Goal: Information Seeking & Learning: Check status

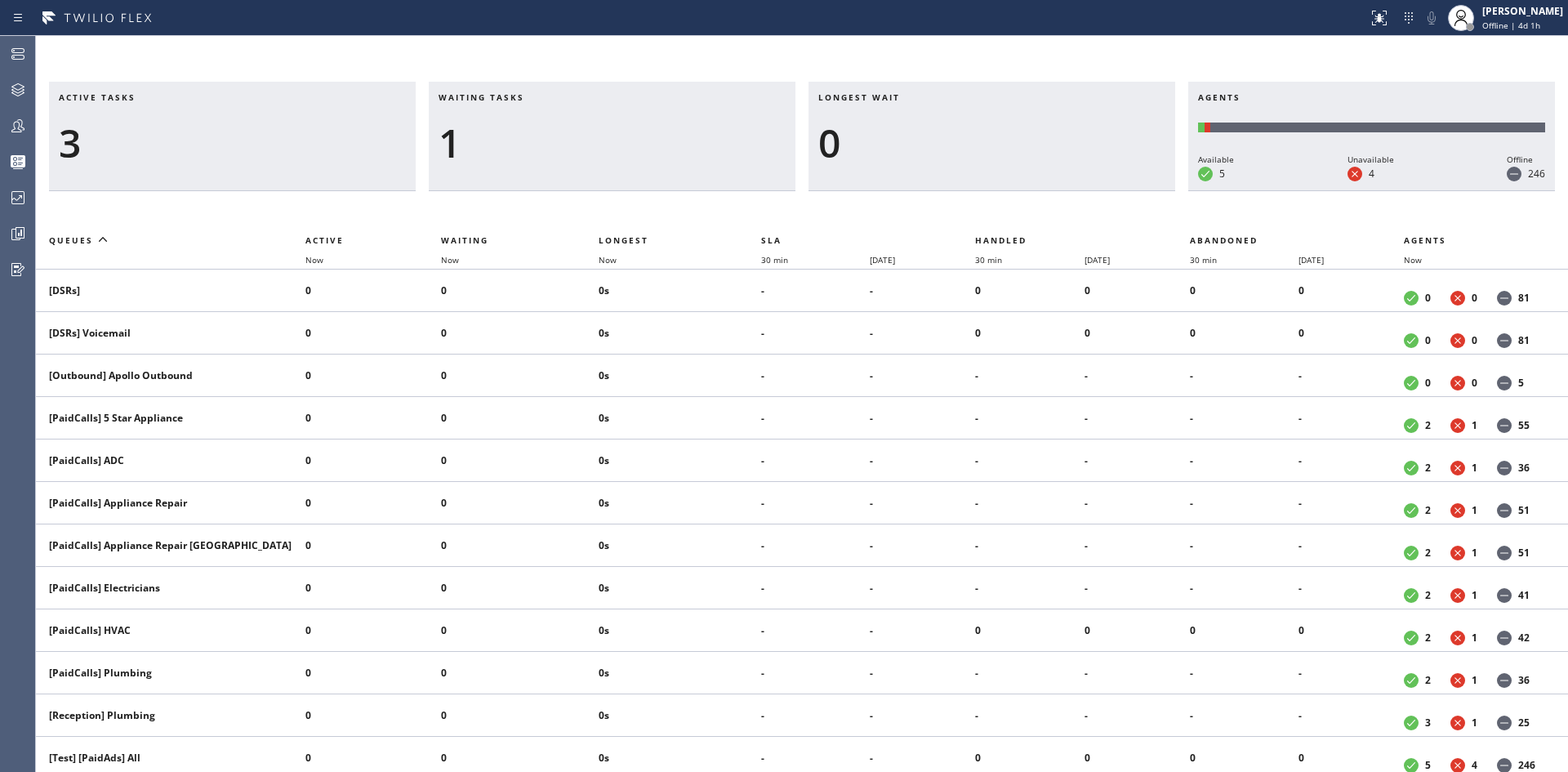
scroll to position [409, 0]
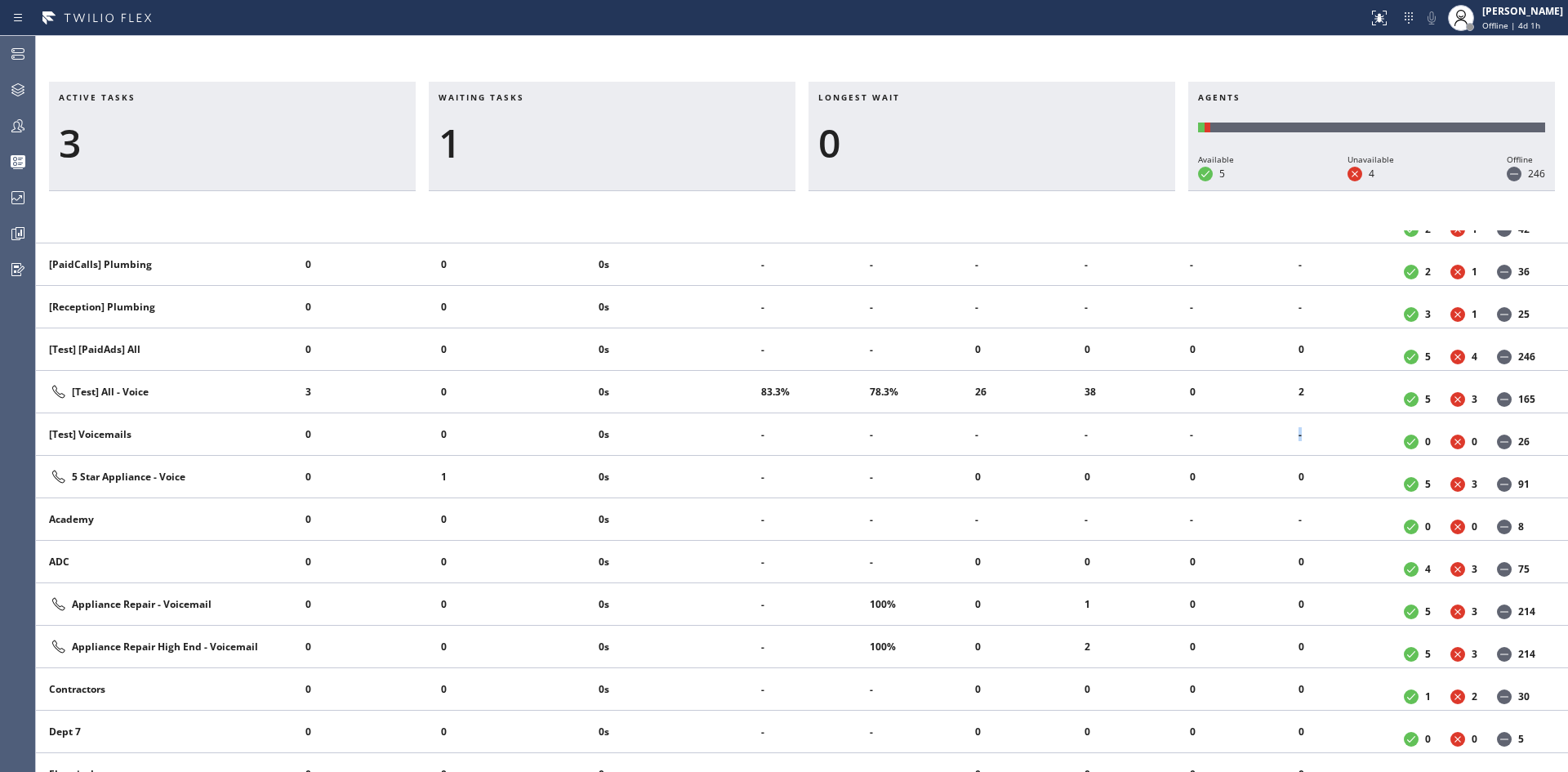
drag, startPoint x: 1300, startPoint y: 445, endPoint x: 1202, endPoint y: 444, distance: 98.0
click at [1255, 440] on tr "[Test] Voicemails 0 0 0s - - - - - - 0 0 26" at bounding box center [803, 434] width 1533 height 43
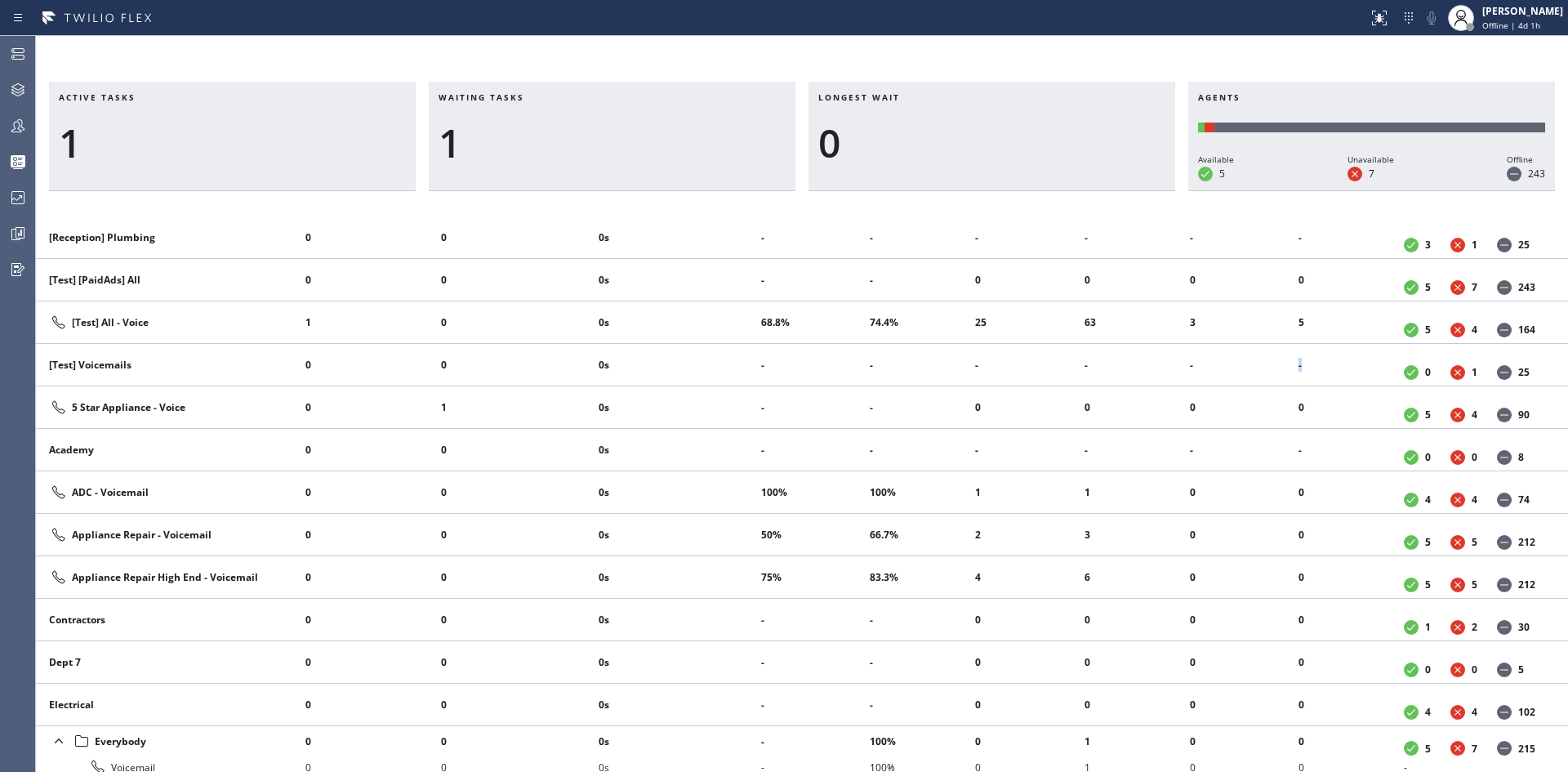
scroll to position [367, 0]
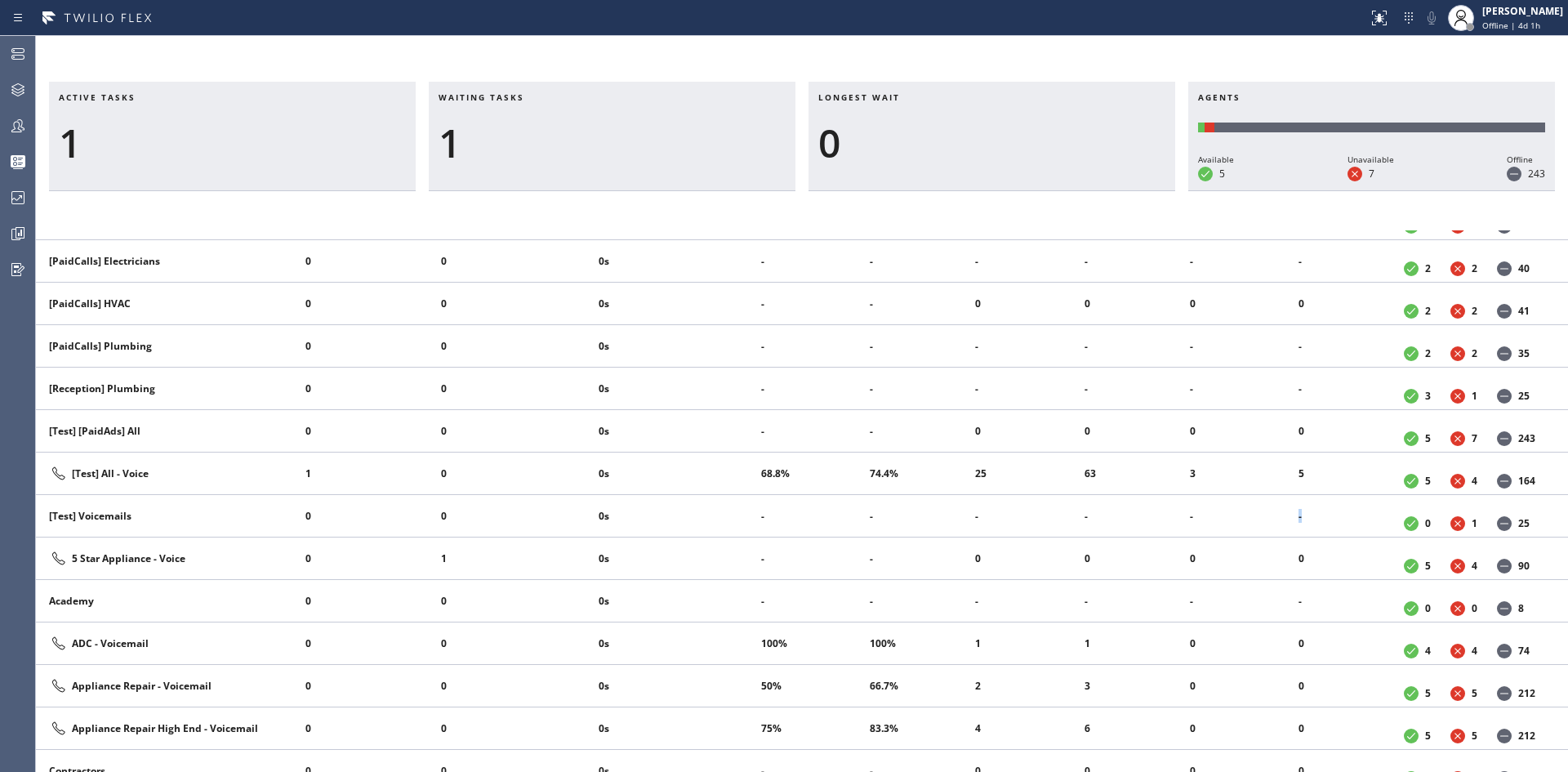
click at [1285, 510] on li "-" at bounding box center [1245, 516] width 110 height 26
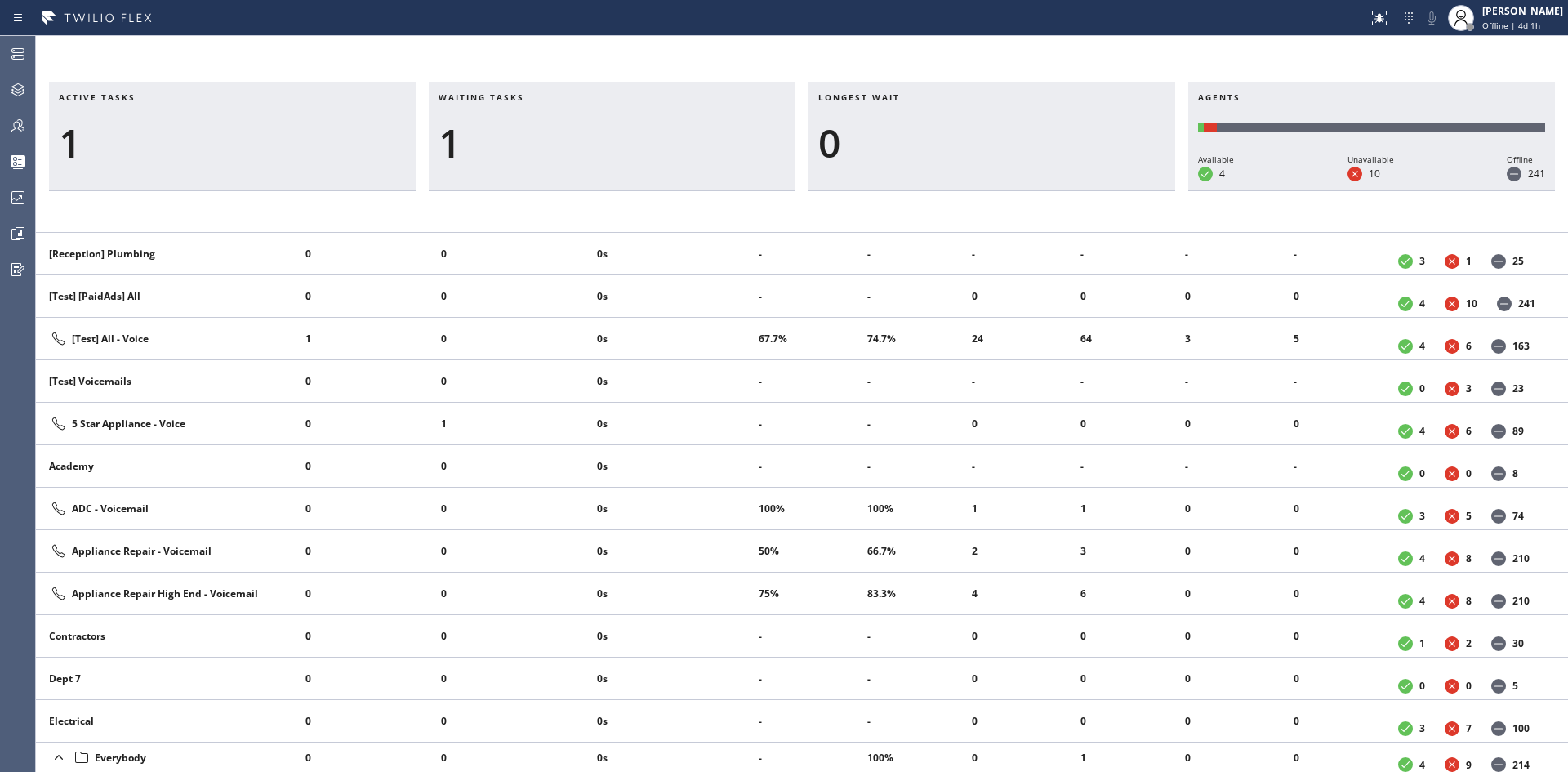
scroll to position [530, 0]
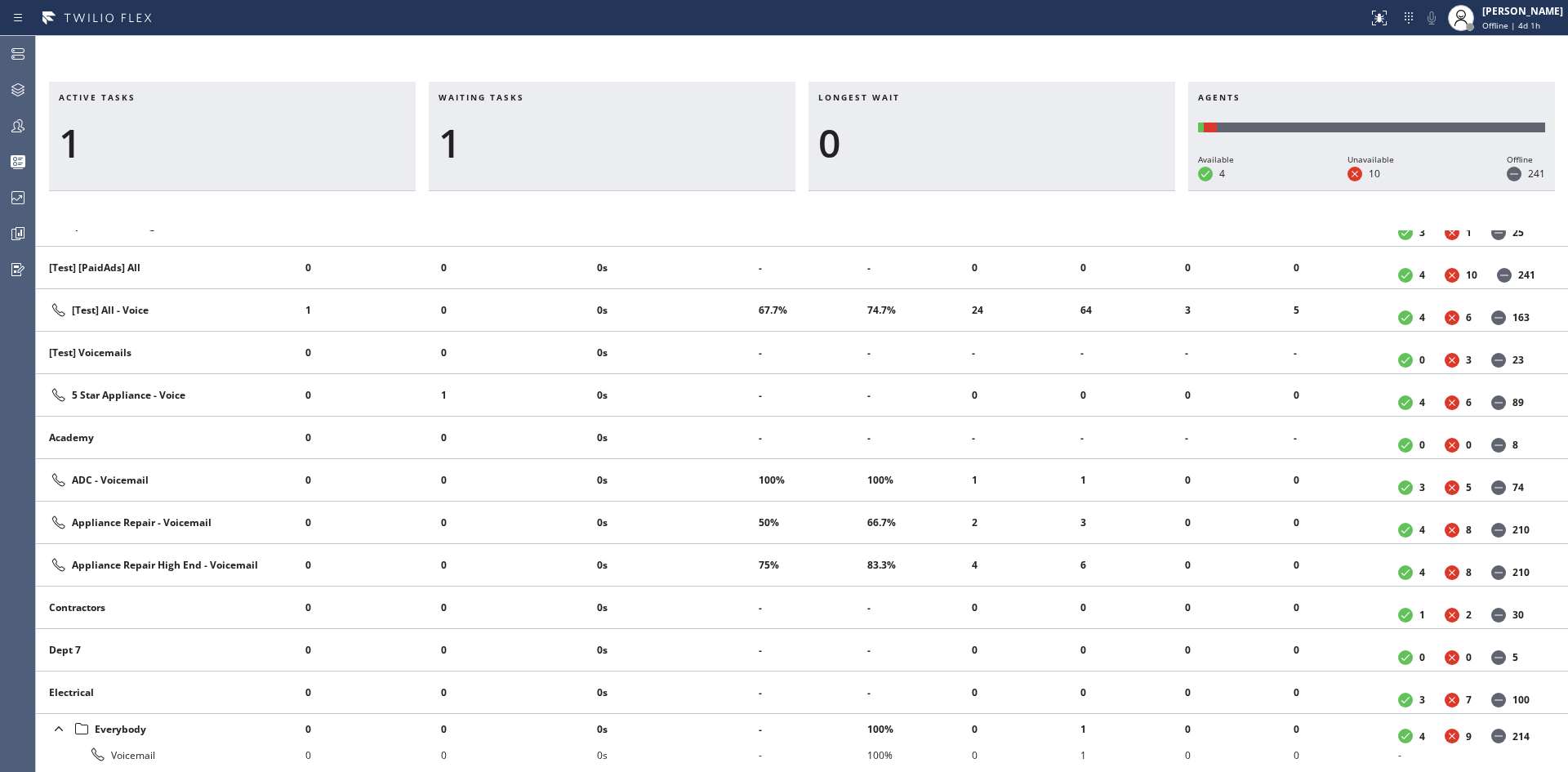
click at [630, 244] on td "0s" at bounding box center [678, 225] width 162 height 43
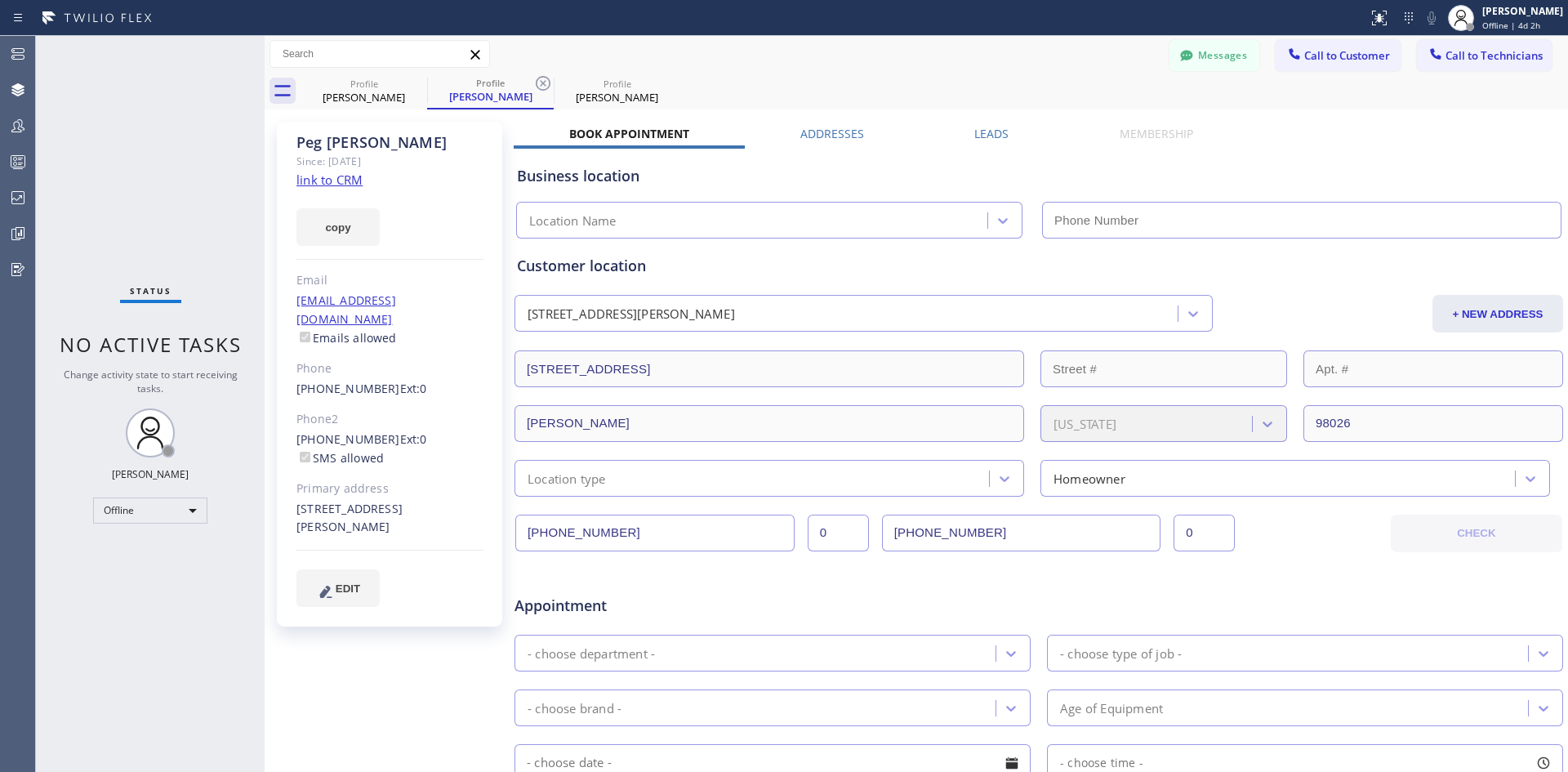
drag, startPoint x: 1248, startPoint y: 162, endPoint x: 899, endPoint y: 64, distance: 362.5
click at [1248, 162] on div "Business location Location Name" at bounding box center [1039, 193] width 1051 height 90
click at [16, 133] on icon at bounding box center [18, 126] width 20 height 20
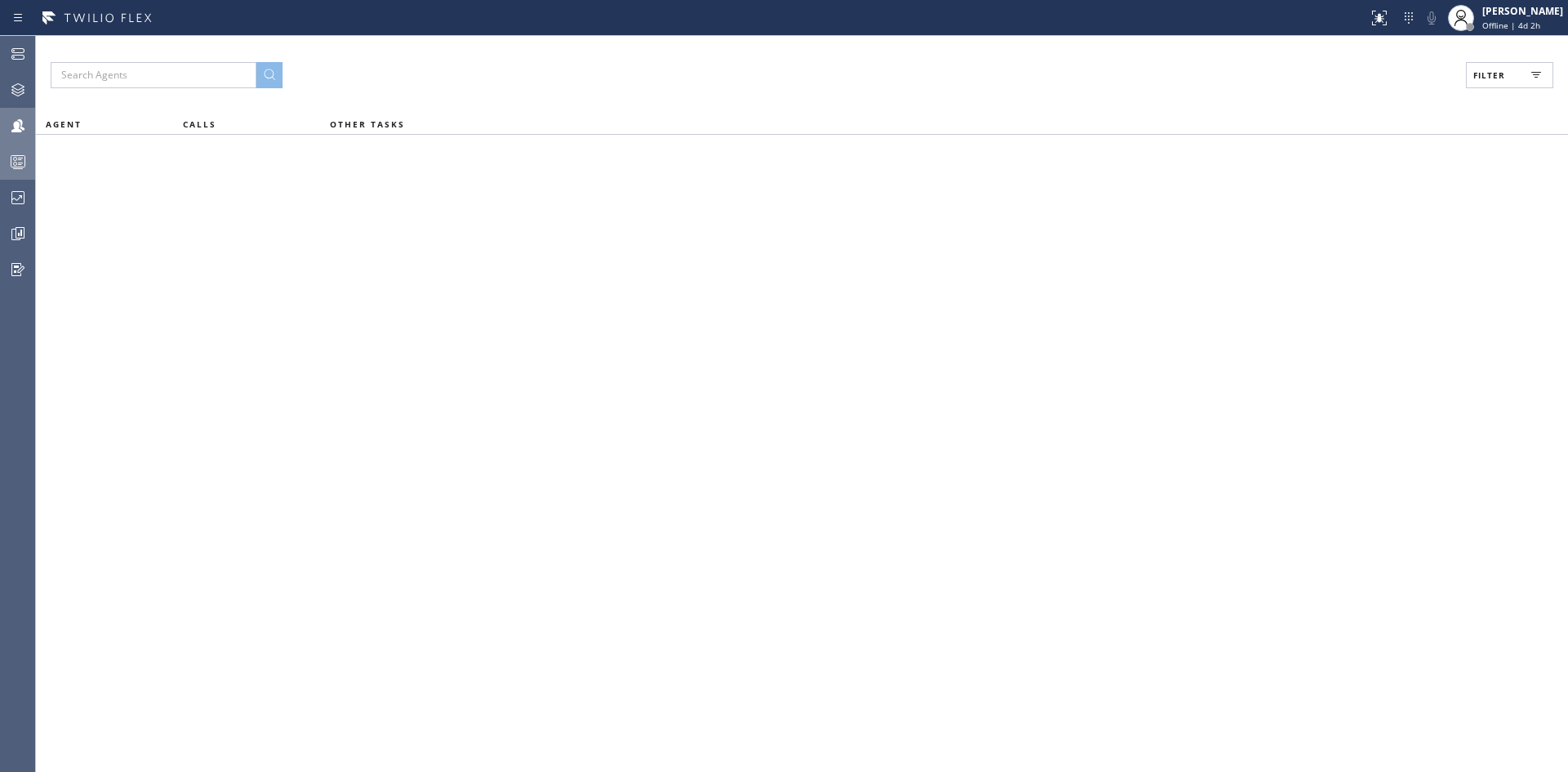
click at [15, 167] on rect at bounding box center [18, 161] width 14 height 12
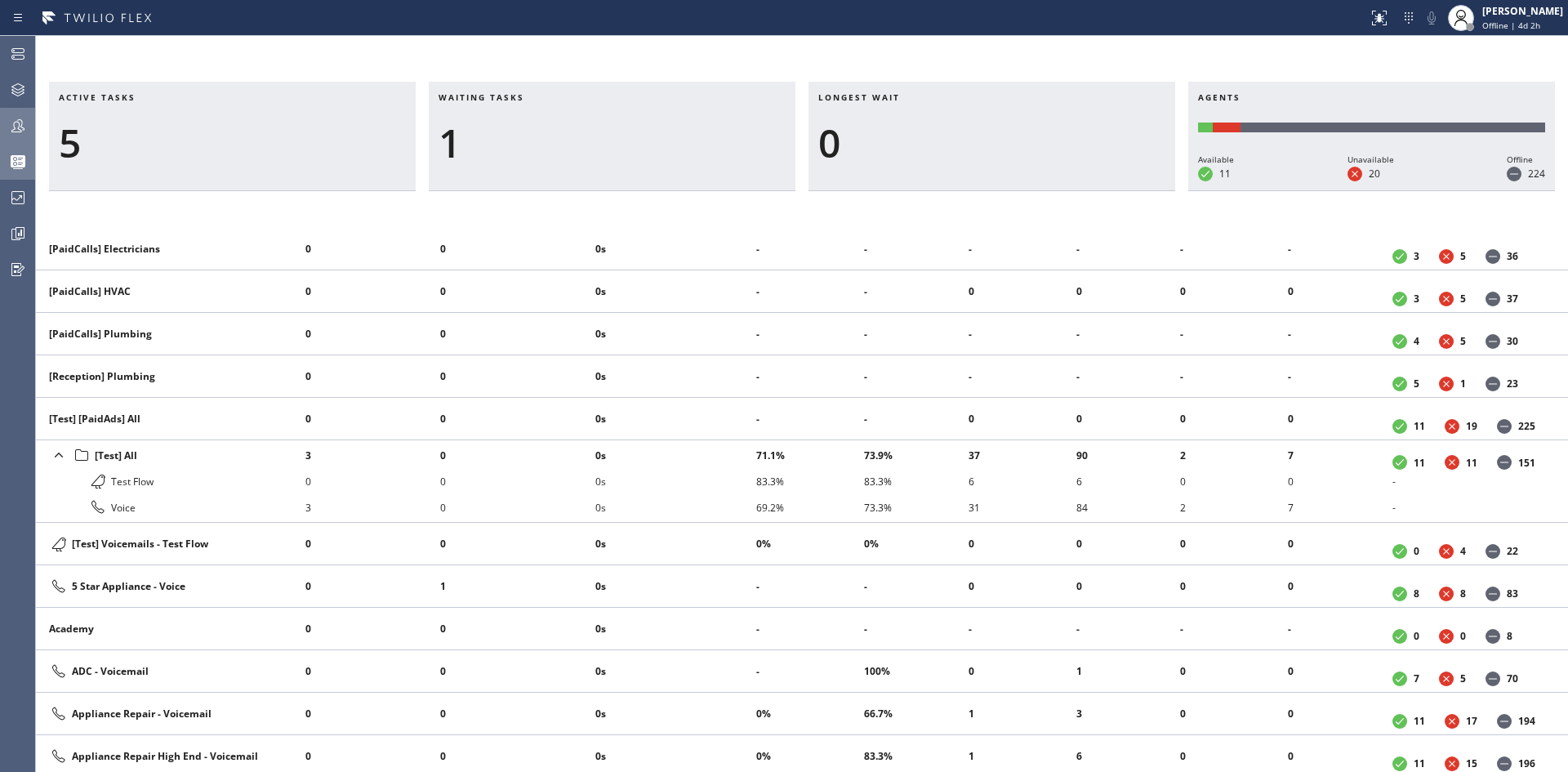
scroll to position [409, 0]
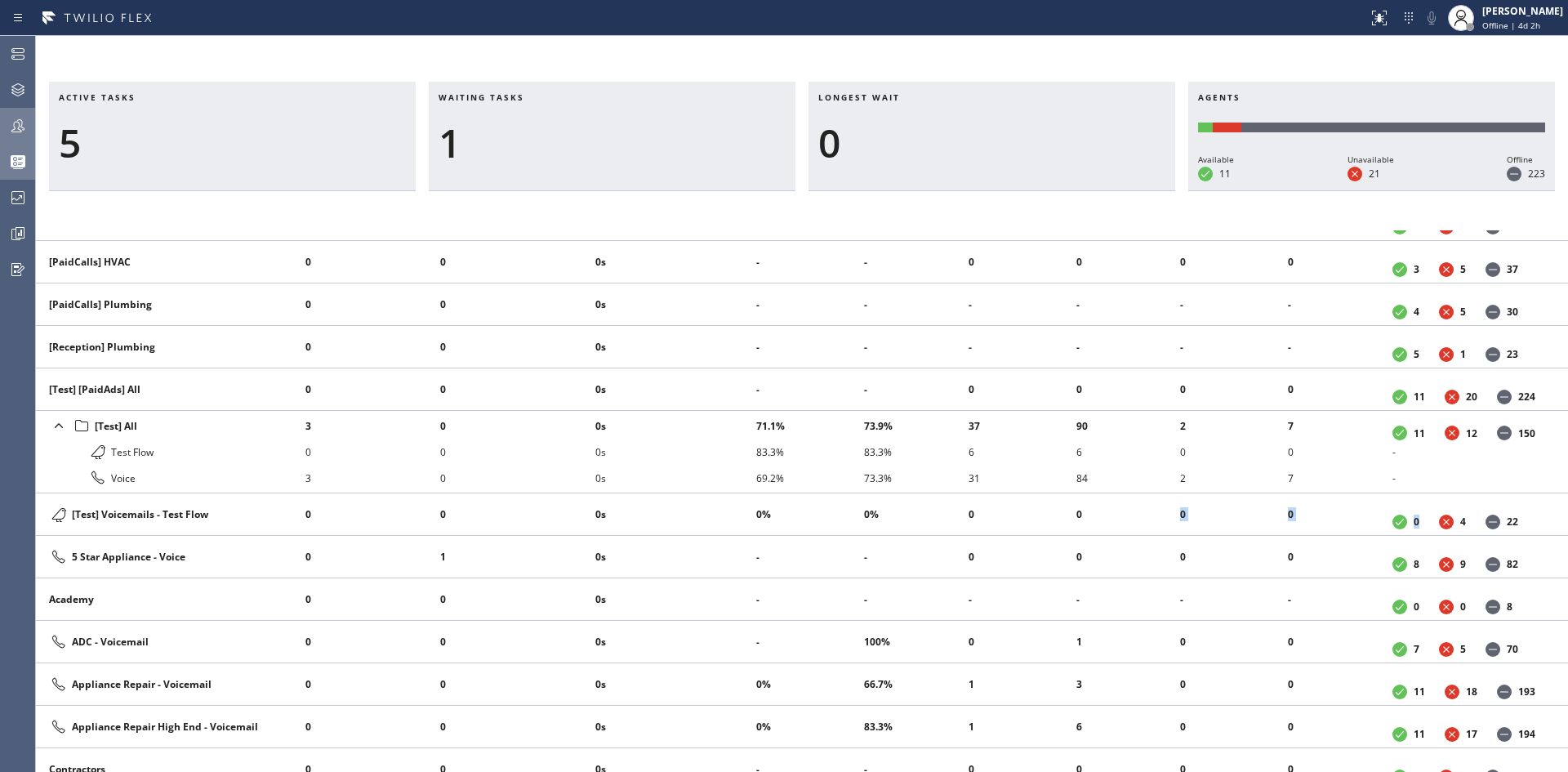
drag, startPoint x: 1410, startPoint y: 522, endPoint x: 1077, endPoint y: 522, distance: 333.0
click at [1084, 522] on tr "[Test] Voicemails - Test Flow 0 0 0s 0% 0% 0 0 0 0 0 4 22" at bounding box center [803, 515] width 1533 height 43
drag, startPoint x: 1092, startPoint y: 452, endPoint x: 810, endPoint y: 444, distance: 282.1
click at [818, 444] on tr "[Test] All Test Flow Voice 3 0 3 1 0 1 10s 0s 10s 71.1% 83.3% 69.2% 73.9% 83.3%…" at bounding box center [803, 452] width 1533 height 82
drag, startPoint x: 749, startPoint y: 447, endPoint x: 1043, endPoint y: 442, distance: 294.0
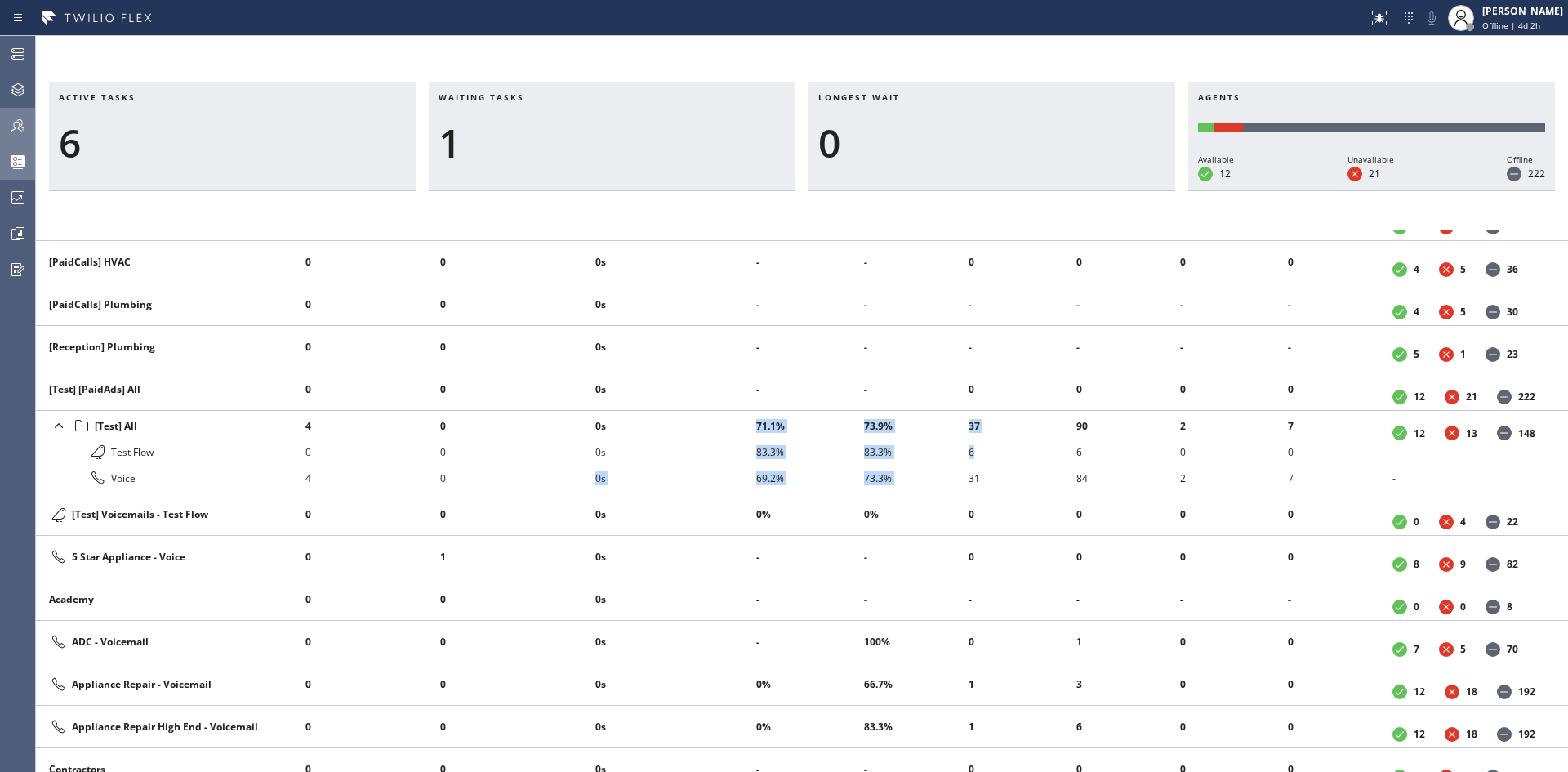
click at [1043, 442] on tr "[Test] All Test Flow Voice 4 0 4 0 0 0 0s 0s 0s 71.1% 83.3% 69.2% 73.9% 83.3% 7…" at bounding box center [803, 452] width 1533 height 82
click at [1040, 454] on li "6" at bounding box center [1023, 451] width 108 height 26
drag, startPoint x: 113, startPoint y: 456, endPoint x: 162, endPoint y: 452, distance: 49.2
click at [162, 452] on div "Test Flow" at bounding box center [170, 452] width 244 height 20
click at [152, 456] on div "Test Flow" at bounding box center [170, 452] width 244 height 20
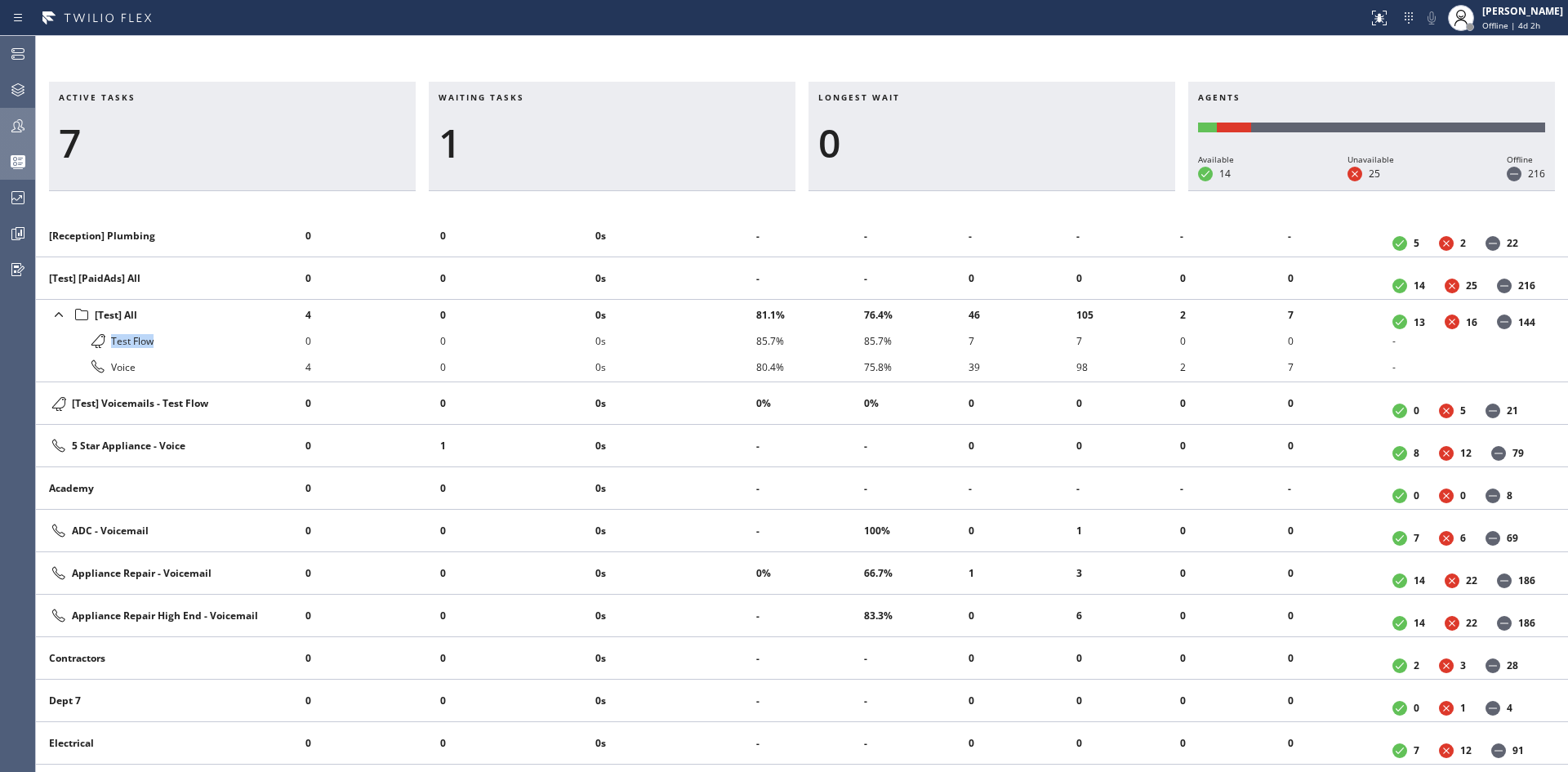
scroll to position [490, 0]
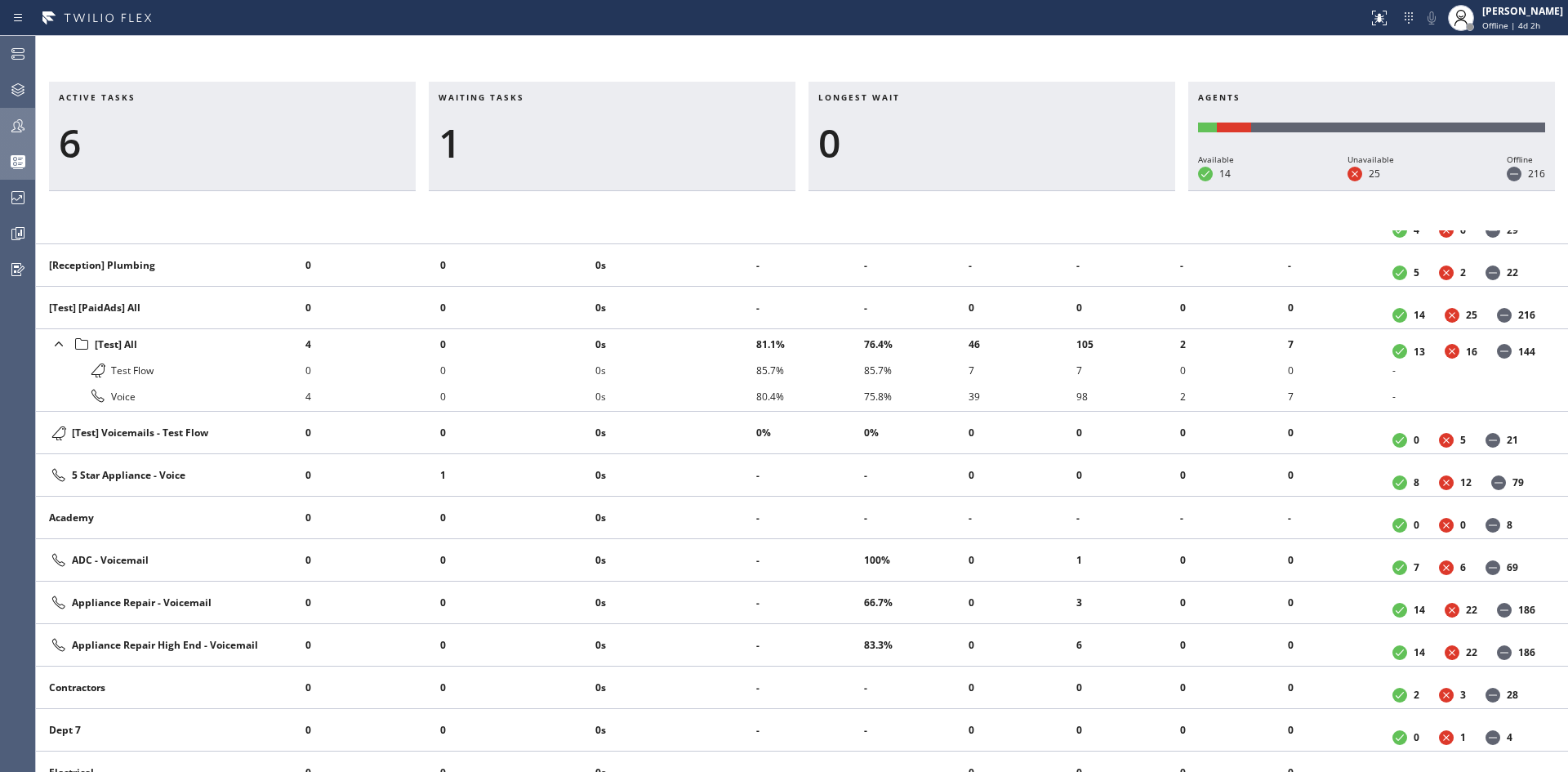
click at [1054, 74] on div "Active tasks 6 Waiting tasks 1 Longest wait 0 Agents Available 14 Unavailable 2…" at bounding box center [803, 404] width 1533 height 737
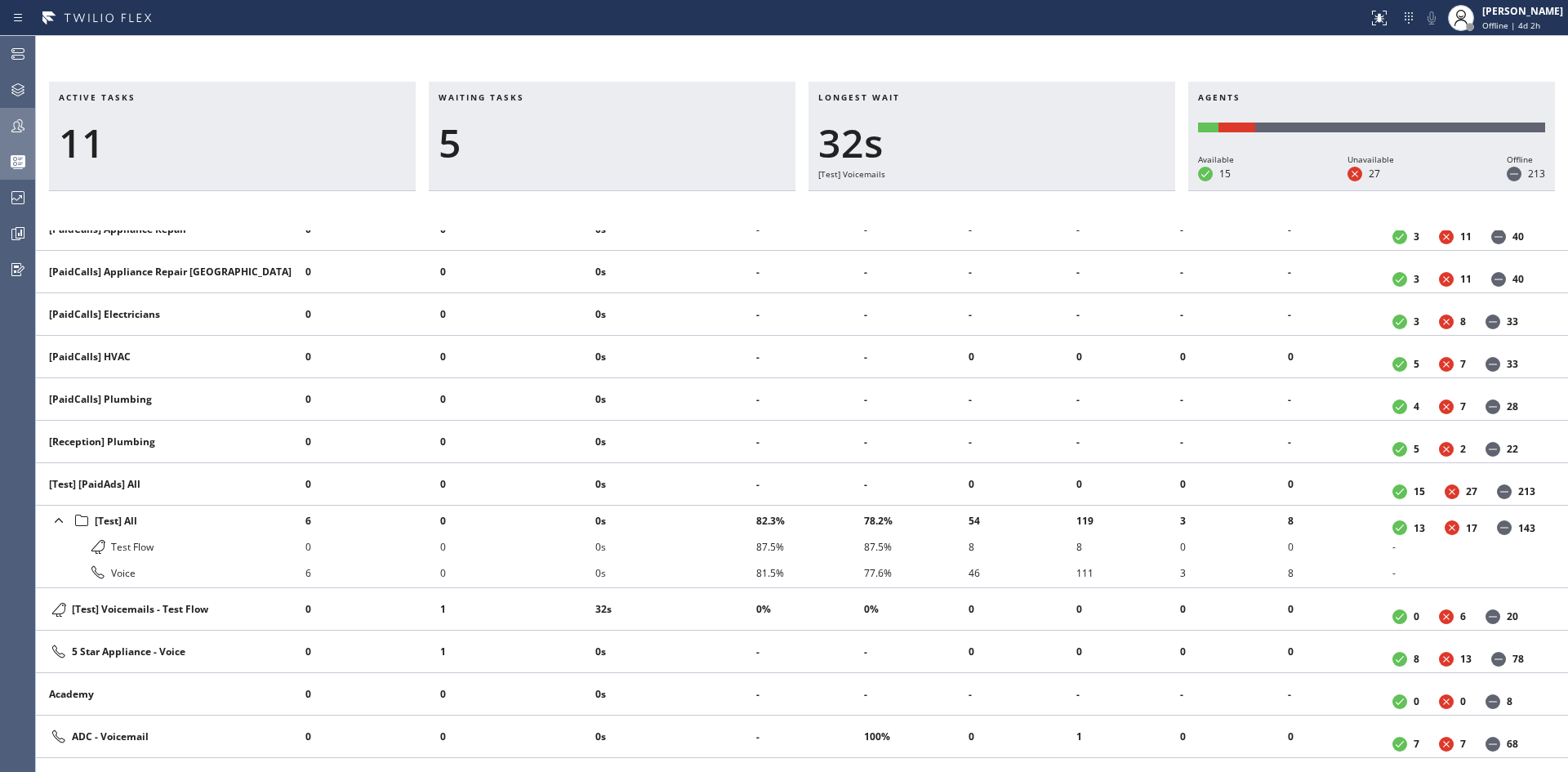
scroll to position [366, 0]
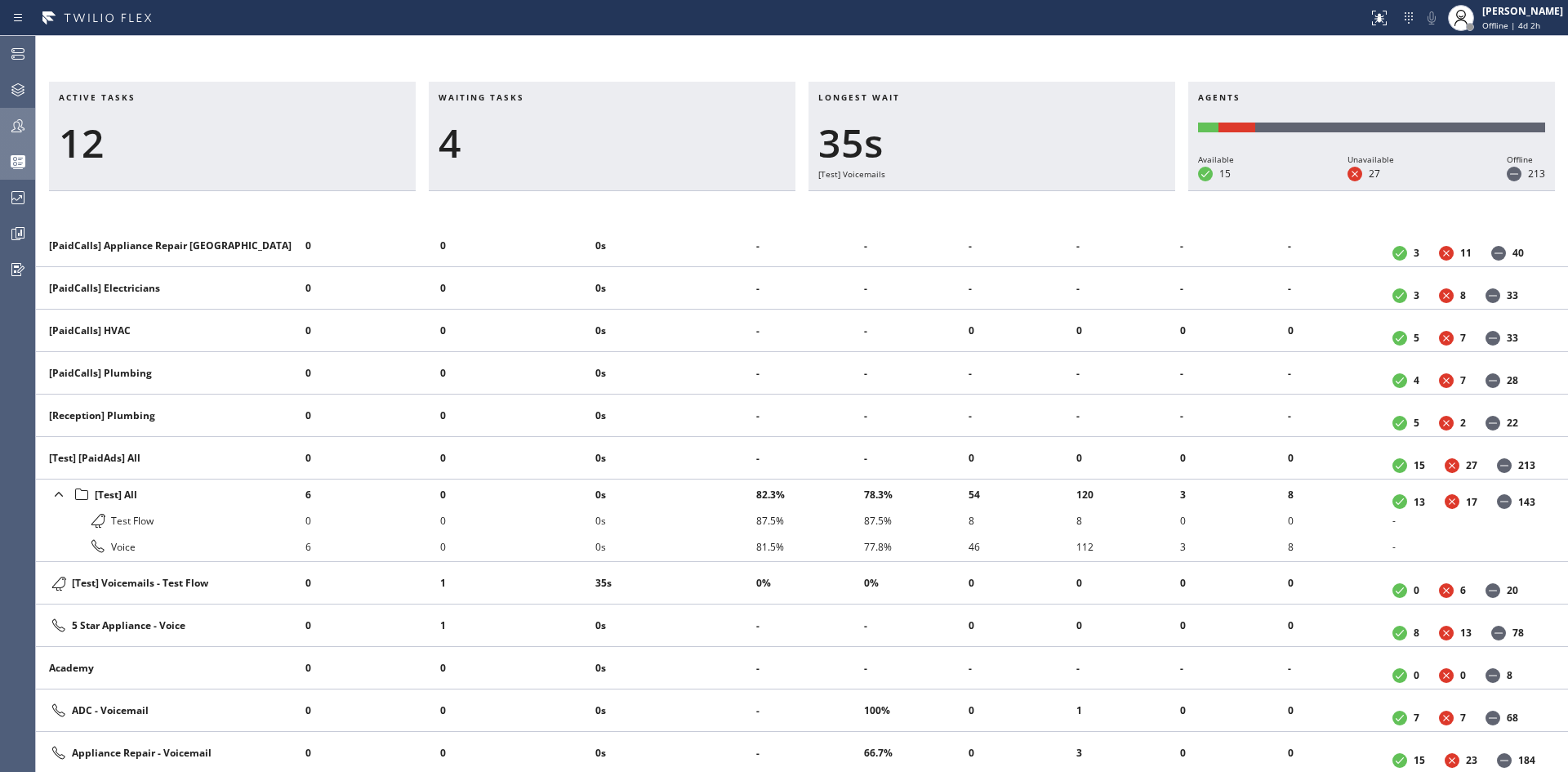
click at [948, 53] on div "Active tasks 12 Waiting tasks 4 Longest wait 35s [Test] Voicemails Agents Avail…" at bounding box center [803, 404] width 1533 height 737
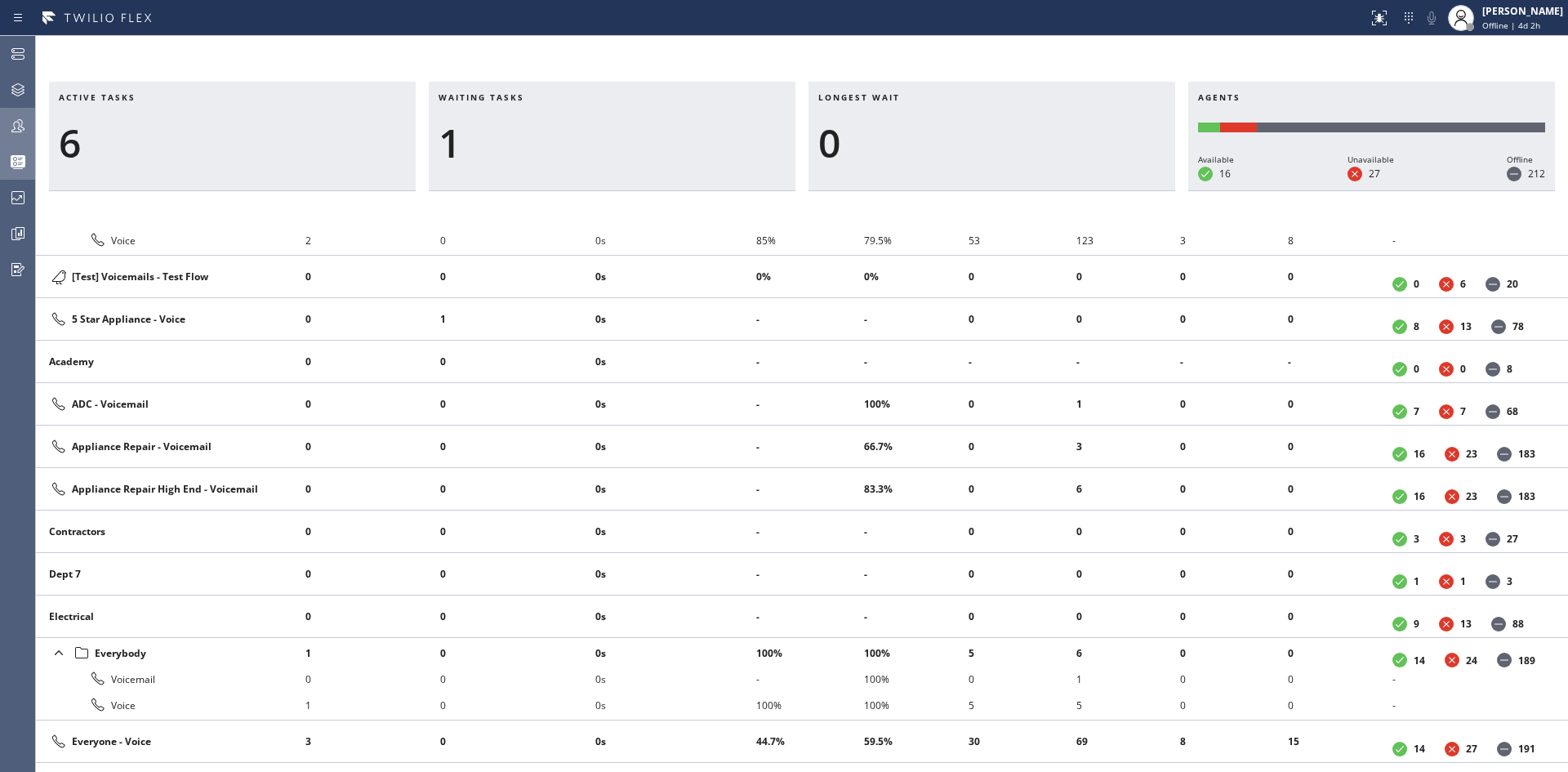
scroll to position [653, 0]
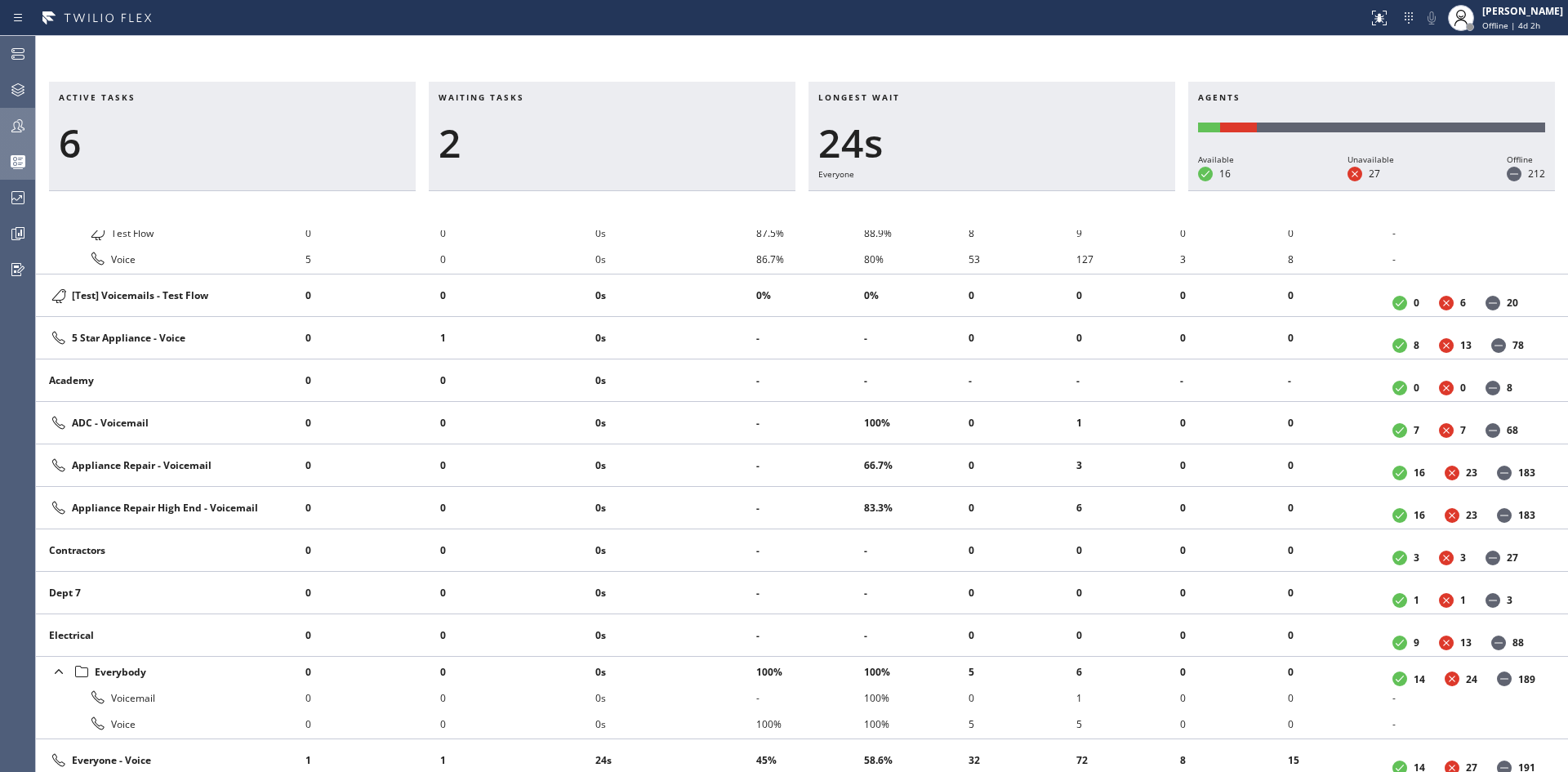
click at [1024, 100] on h3 "Longest wait" at bounding box center [992, 103] width 347 height 24
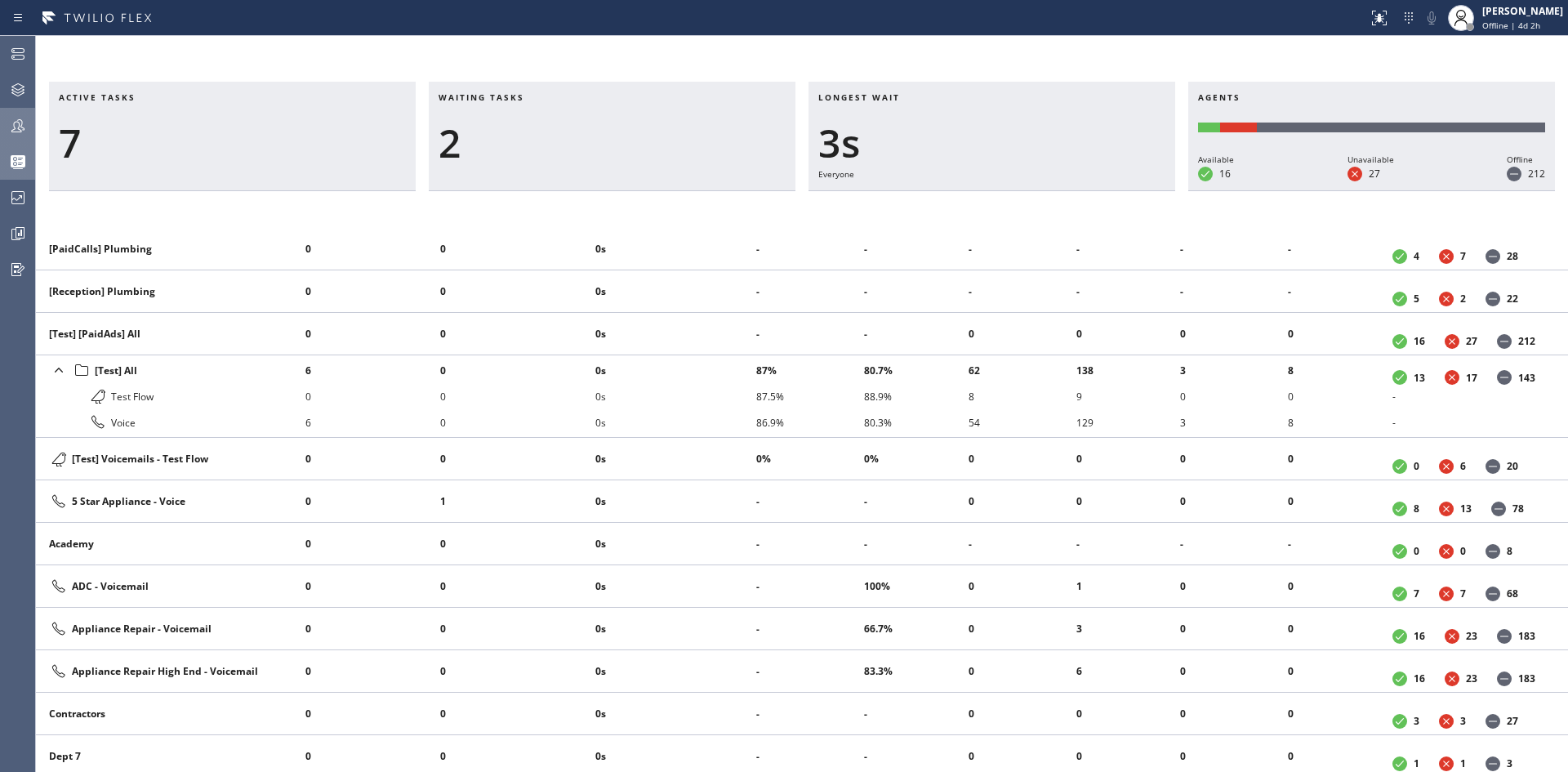
click at [1120, 468] on li "0" at bounding box center [1129, 458] width 104 height 26
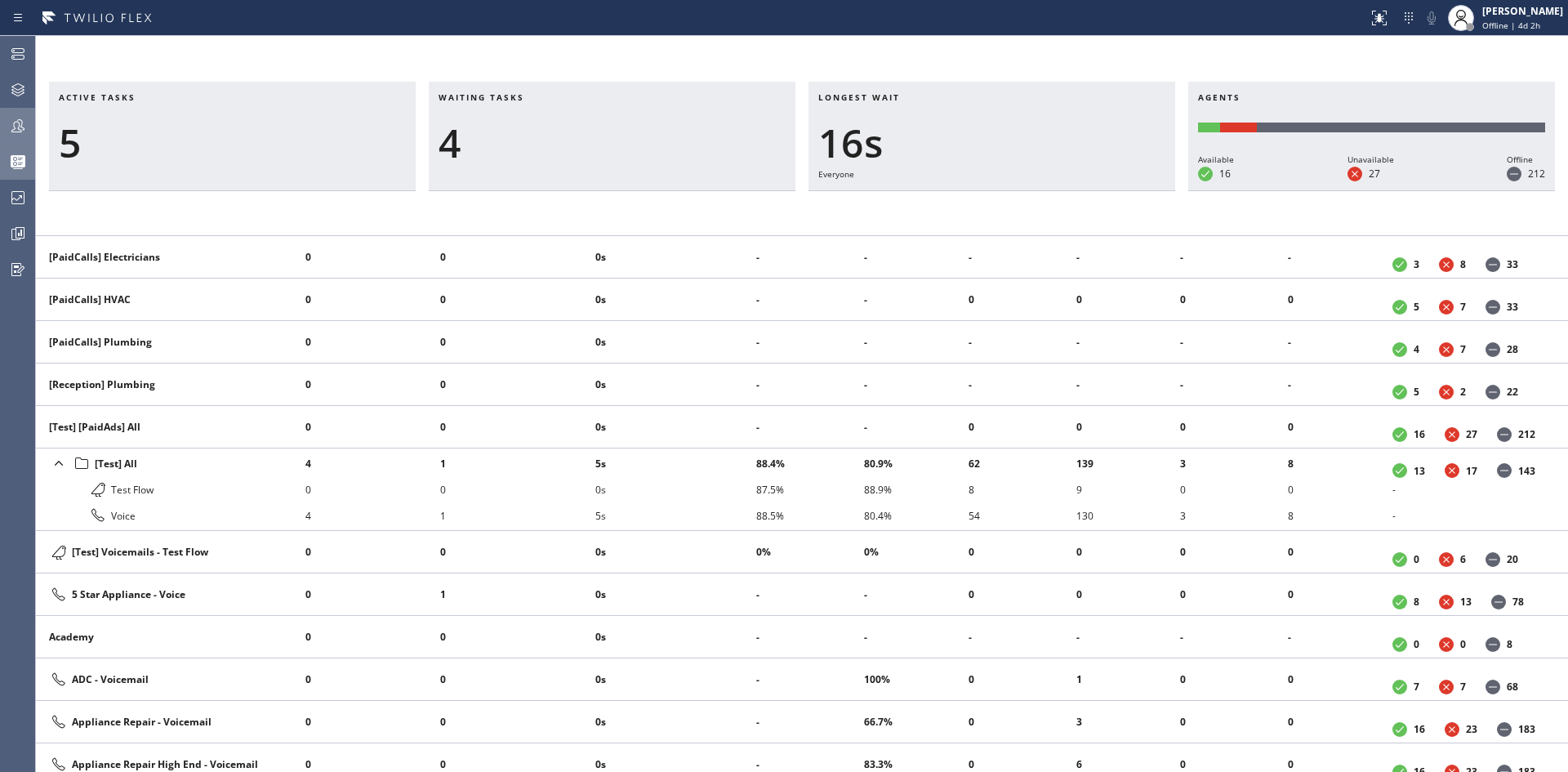
scroll to position [409, 0]
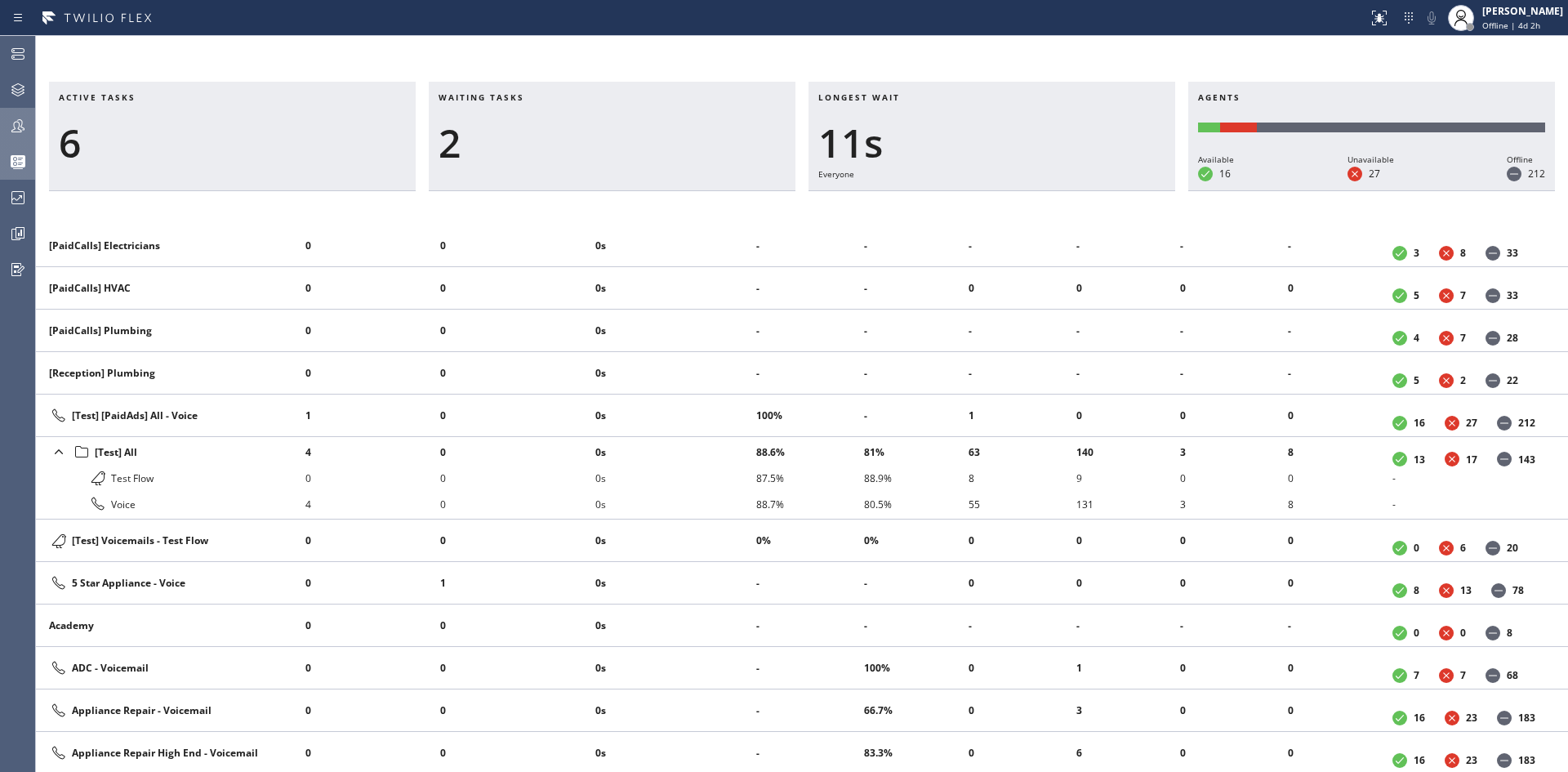
click at [1044, 56] on div "Active tasks 6 Waiting tasks 2 Longest wait 11s Everyone Agents Available 16 Un…" at bounding box center [803, 404] width 1533 height 737
drag, startPoint x: 970, startPoint y: 56, endPoint x: 954, endPoint y: 90, distance: 37.6
click at [970, 56] on div "Active tasks 7 Waiting tasks 2 Longest wait 32s Everyone Agents Available 16 Un…" at bounding box center [803, 404] width 1533 height 737
click at [811, 229] on td "-" at bounding box center [810, 246] width 108 height 43
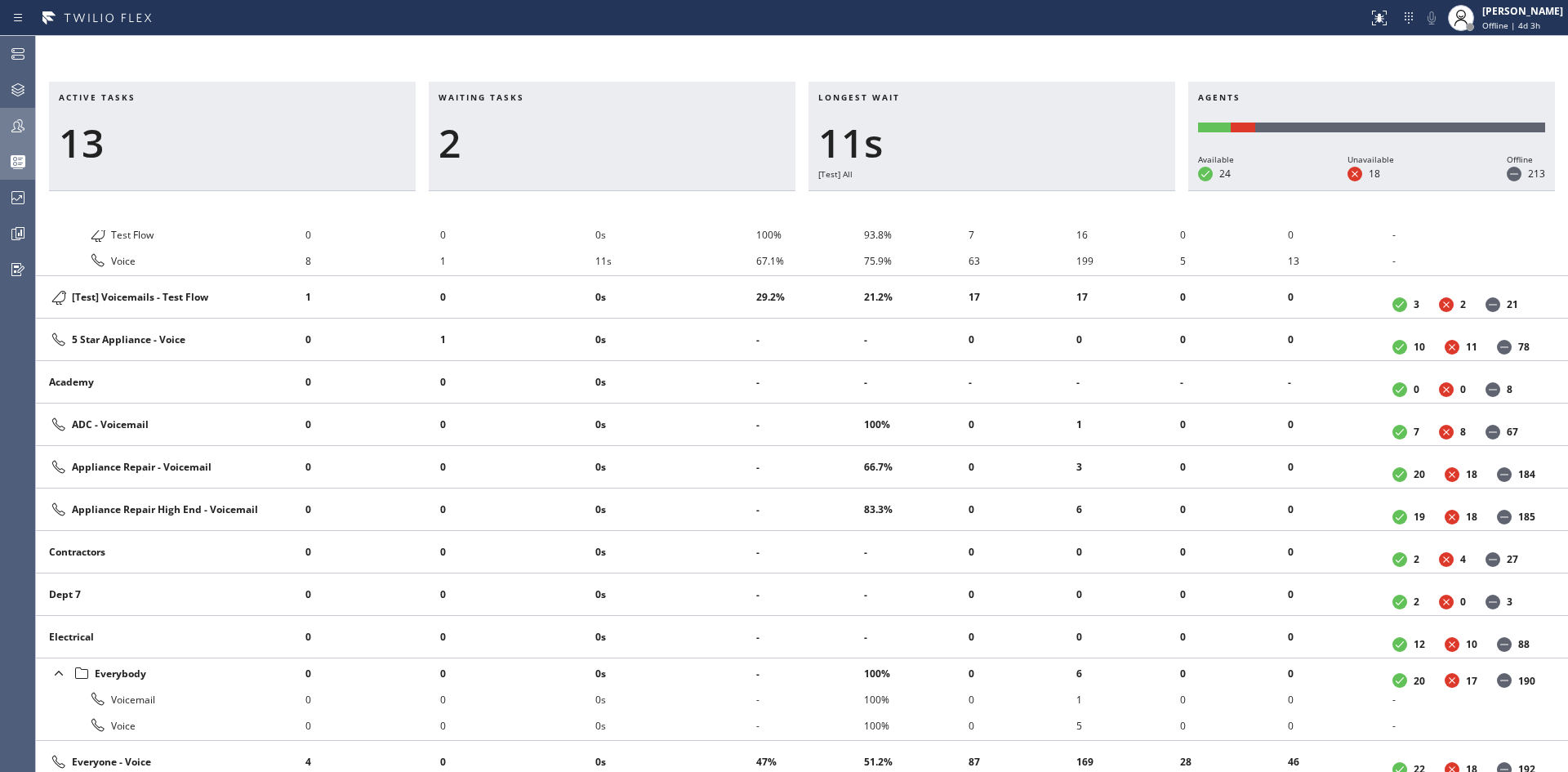
scroll to position [572, 0]
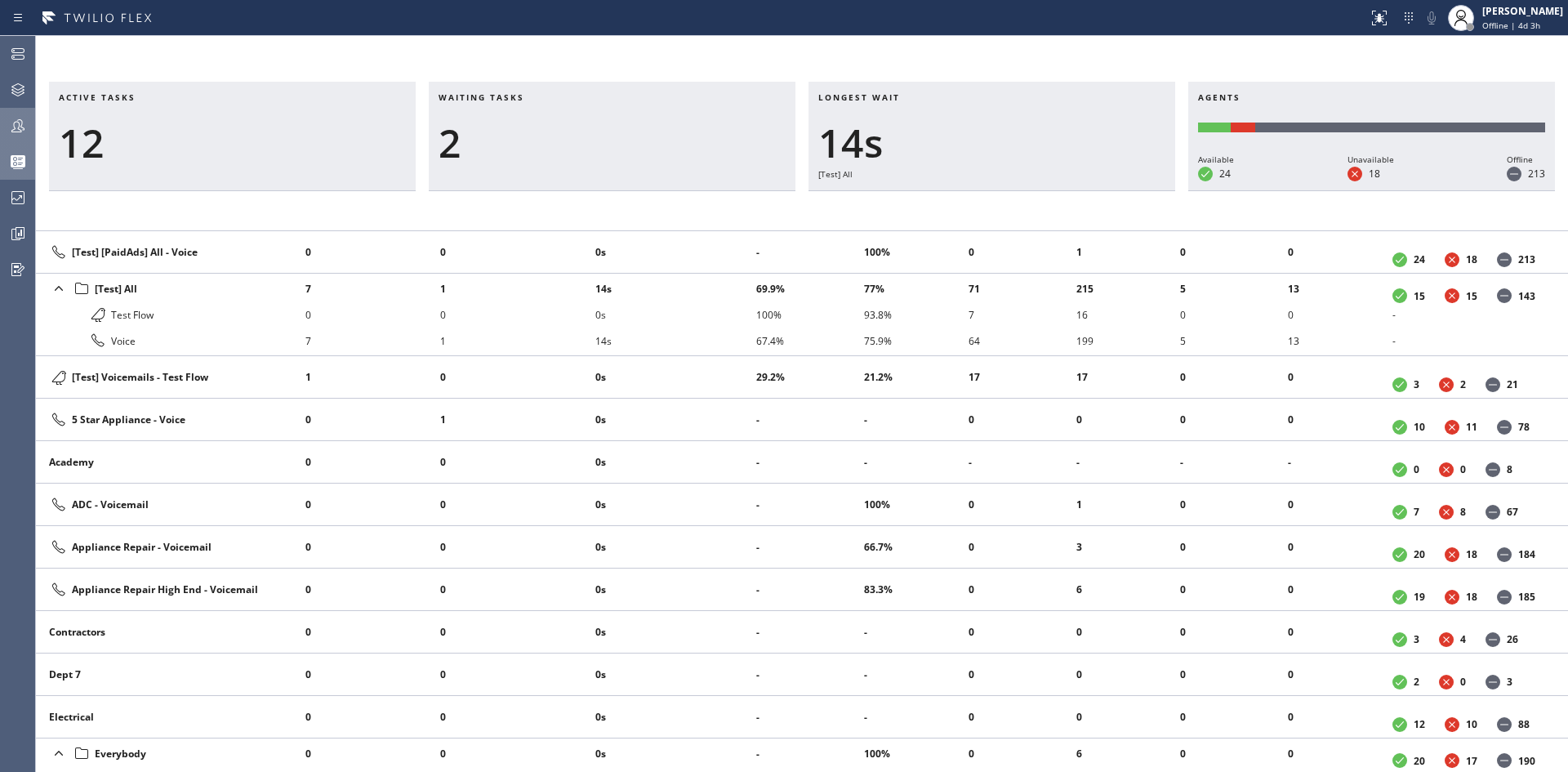
click at [398, 219] on div "Active tasks 12 Waiting tasks 2 Longest wait 14s [Test] All Agents Available 24…" at bounding box center [803, 427] width 1533 height 690
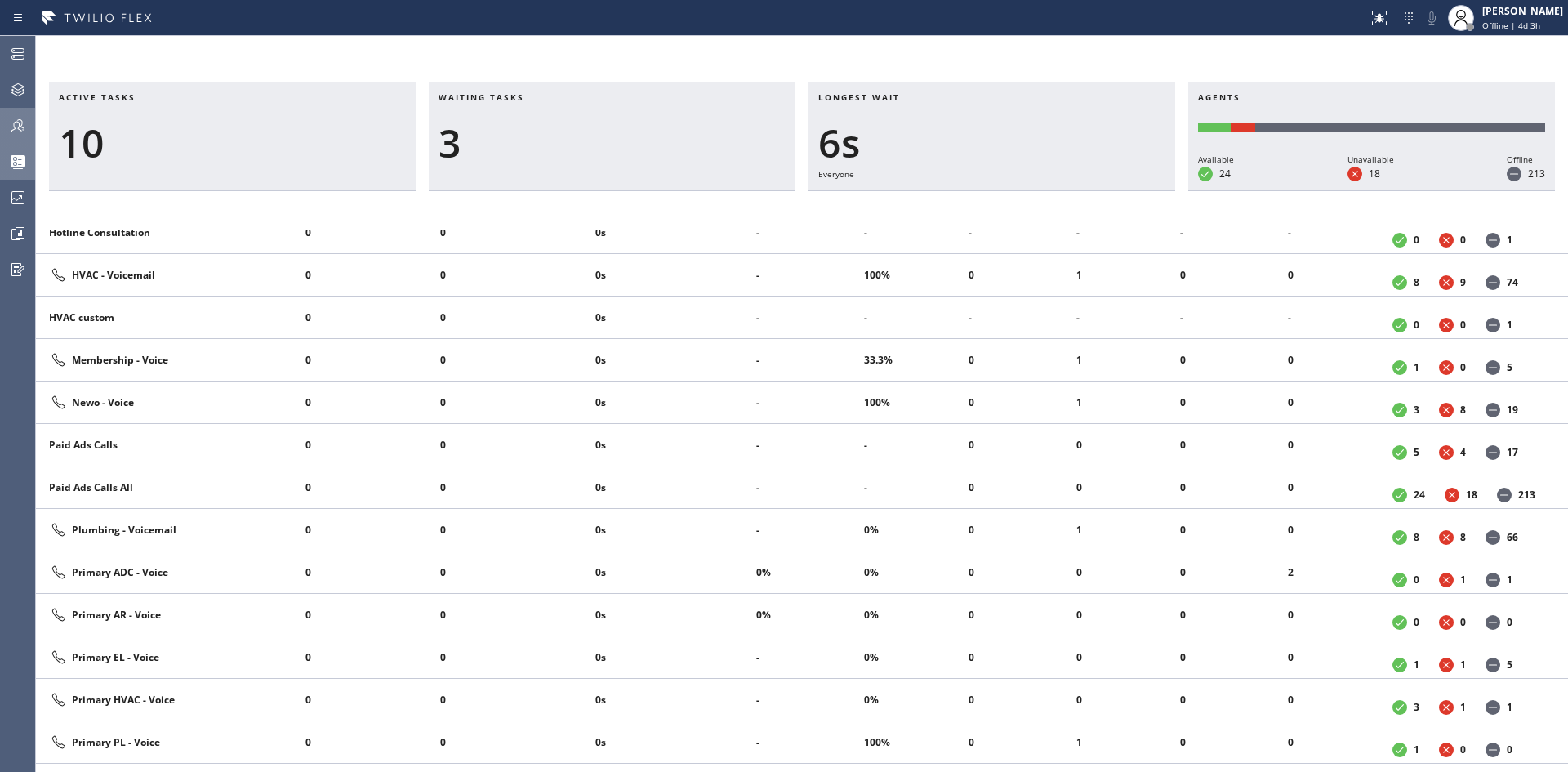
scroll to position [1183, 0]
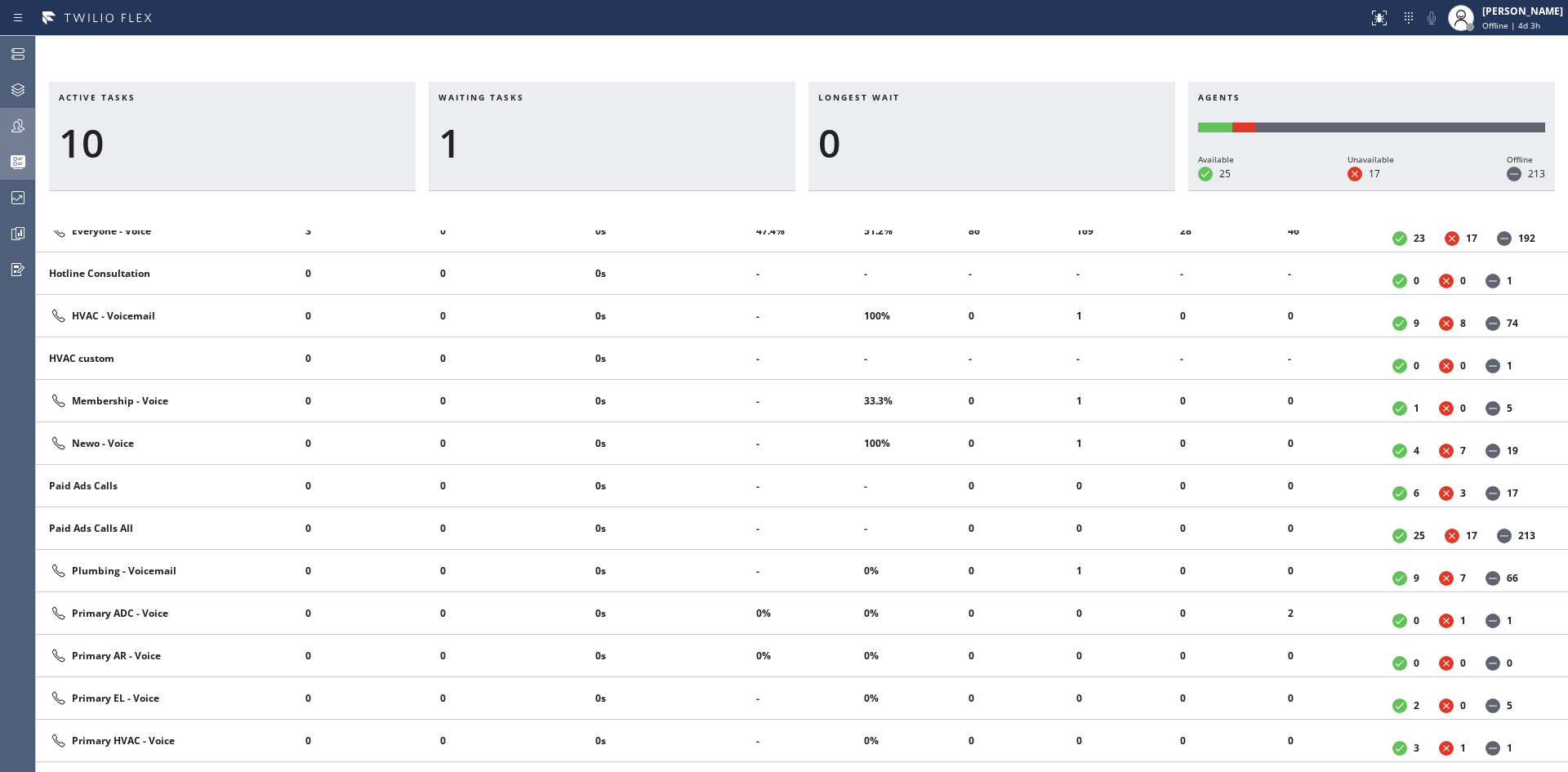
click at [1138, 22] on div at bounding box center [684, 17] width 1355 height 26
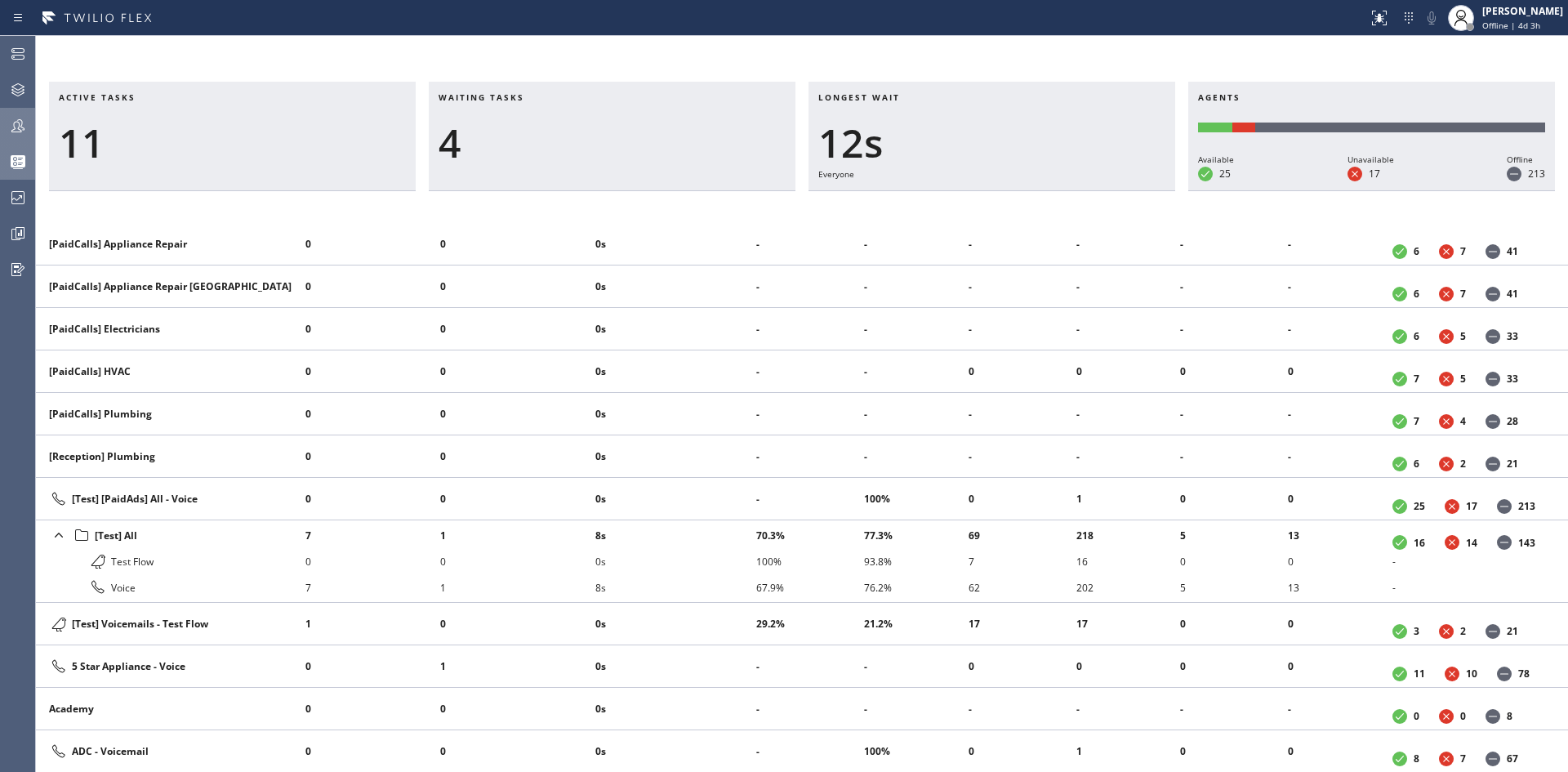
scroll to position [490, 0]
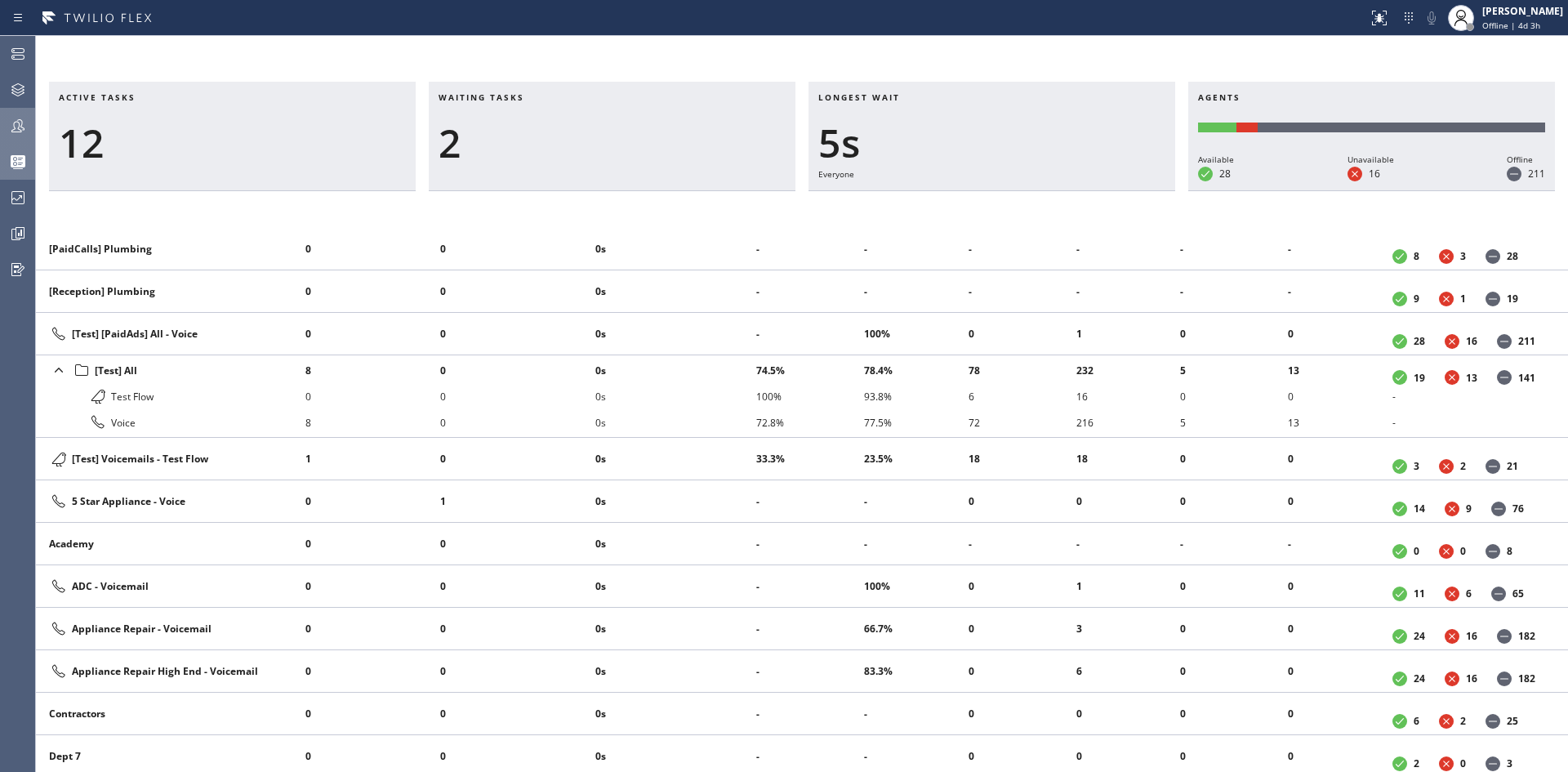
click at [1028, 46] on div "Active tasks 12 Waiting tasks 2 Longest wait 5s Everyone Agents Available 28 Un…" at bounding box center [803, 404] width 1533 height 737
click at [1105, 66] on div "Active tasks 14 Waiting tasks 2 Longest wait 10s Everyone Agents Available 28 U…" at bounding box center [803, 404] width 1533 height 737
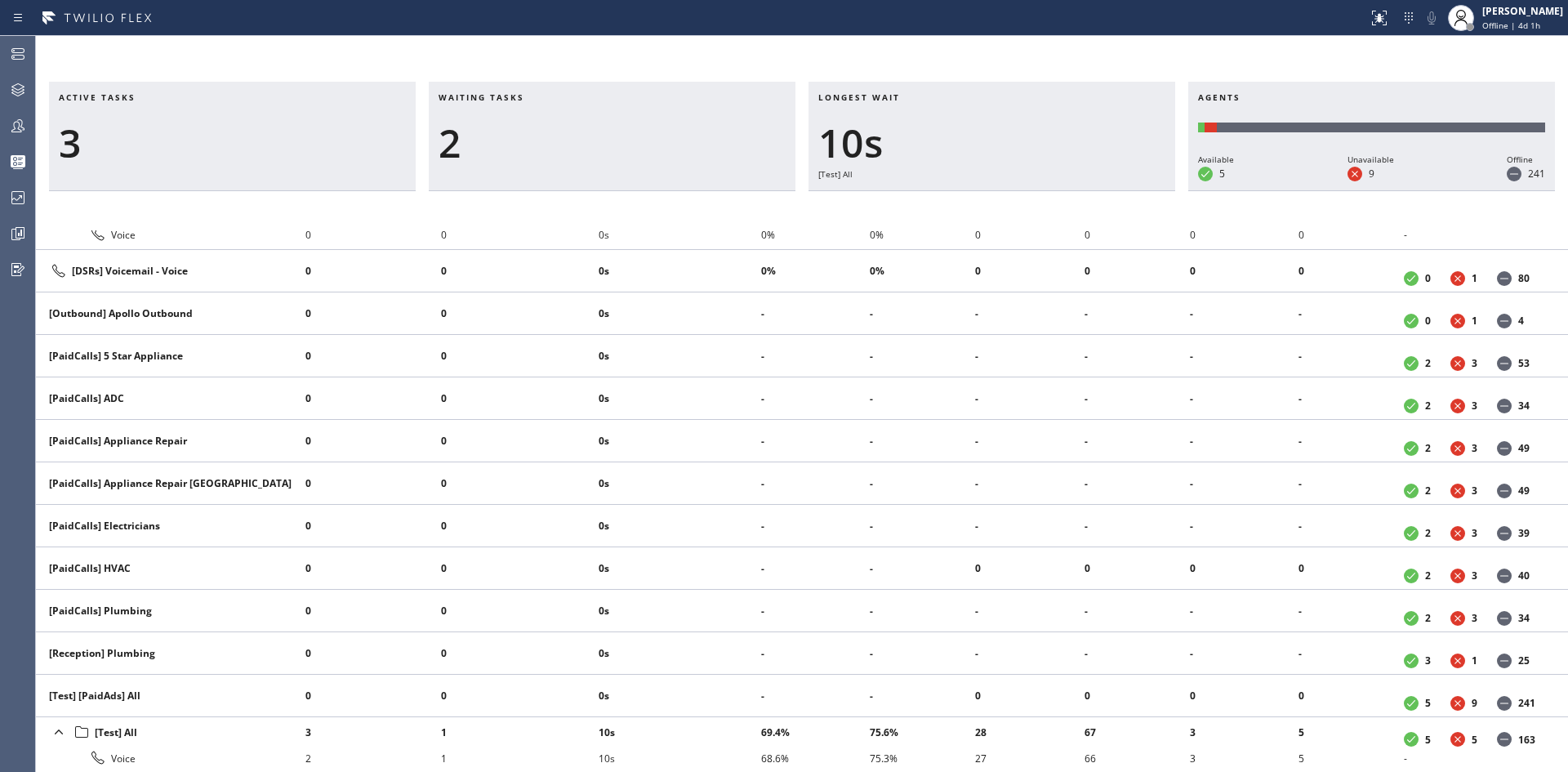
scroll to position [327, 0]
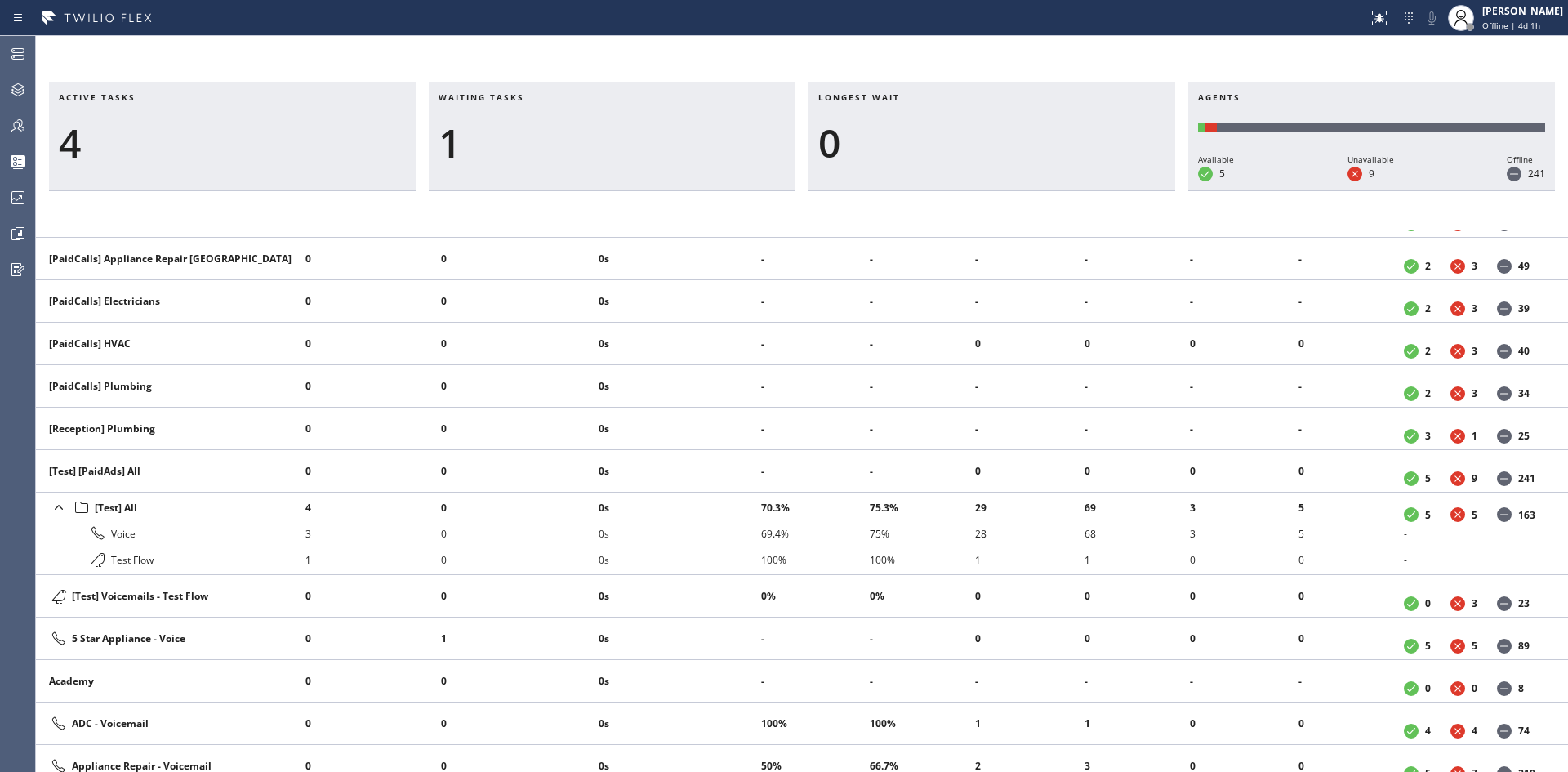
click at [1051, 127] on div "0" at bounding box center [992, 143] width 347 height 47
